Goal: Go to known website: Access a specific website the user already knows

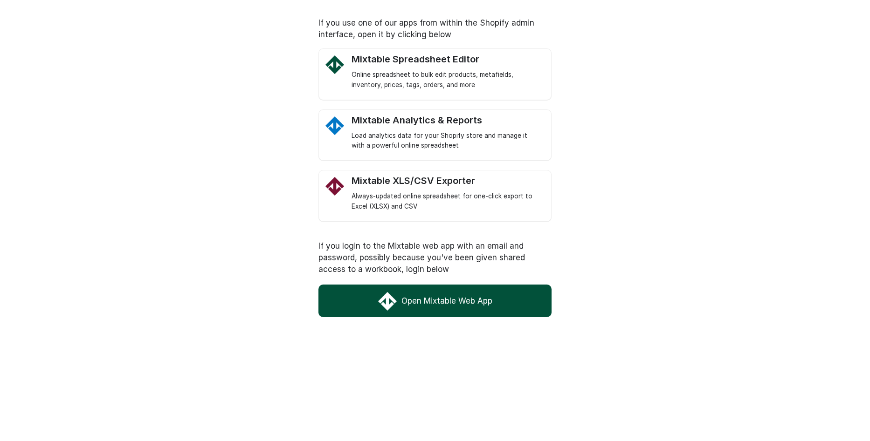
click at [488, 298] on link "Open Mixtable Web App" at bounding box center [434, 301] width 233 height 33
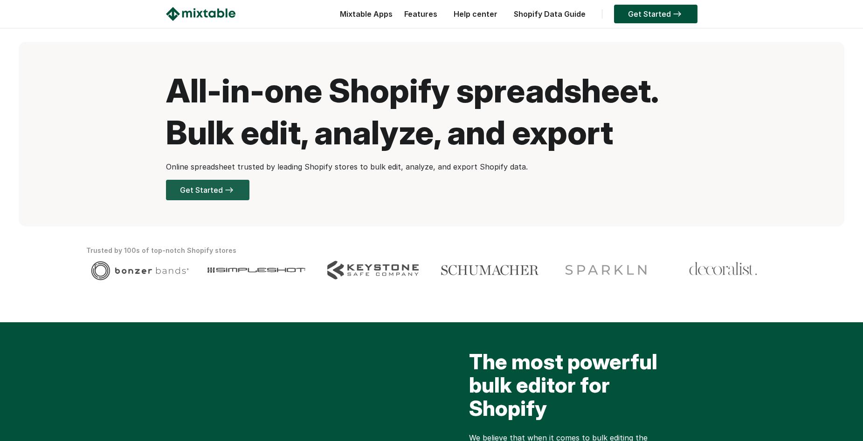
click at [234, 193] on img at bounding box center [229, 190] width 13 height 6
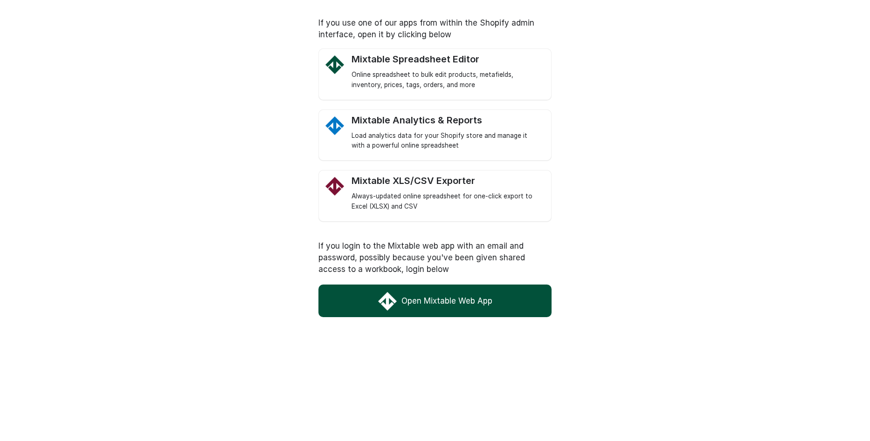
click at [467, 302] on link "Open Mixtable Web App" at bounding box center [434, 301] width 233 height 33
